Goal: Information Seeking & Learning: Learn about a topic

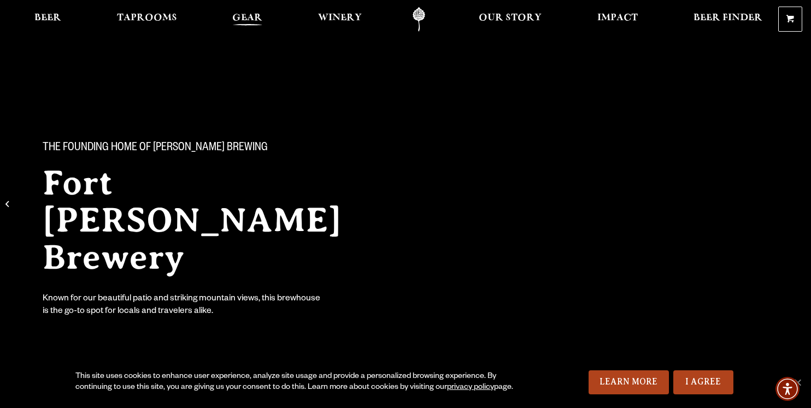
click at [254, 16] on span "Gear" at bounding box center [247, 18] width 30 height 9
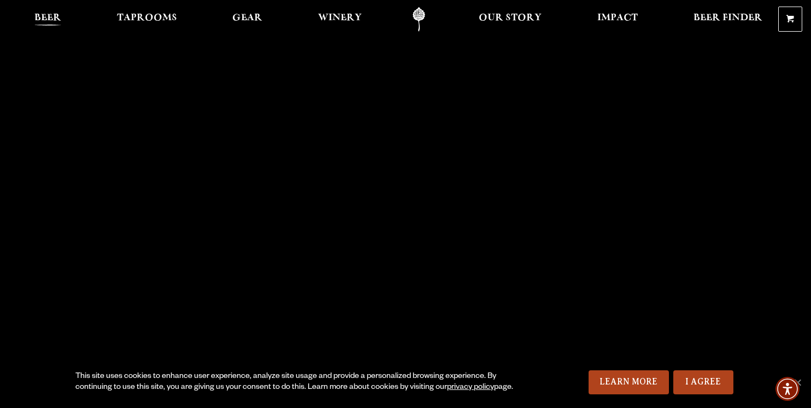
click at [52, 14] on span "Beer" at bounding box center [47, 18] width 27 height 9
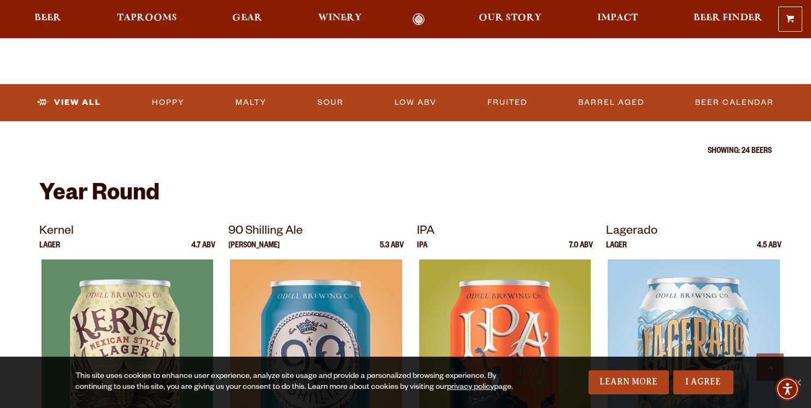
scroll to position [352, 0]
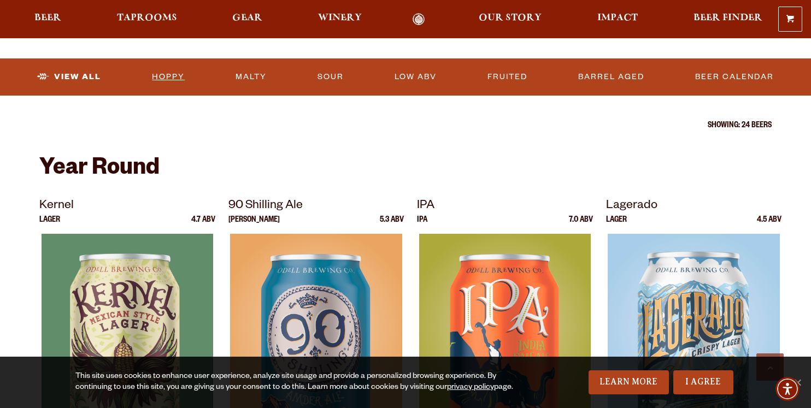
click at [176, 73] on link "Hoppy" at bounding box center [169, 77] width 42 height 25
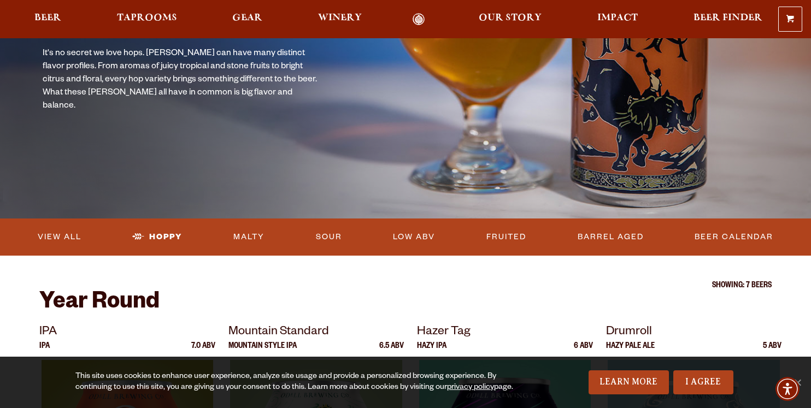
scroll to position [48, 0]
